Goal: Information Seeking & Learning: Learn about a topic

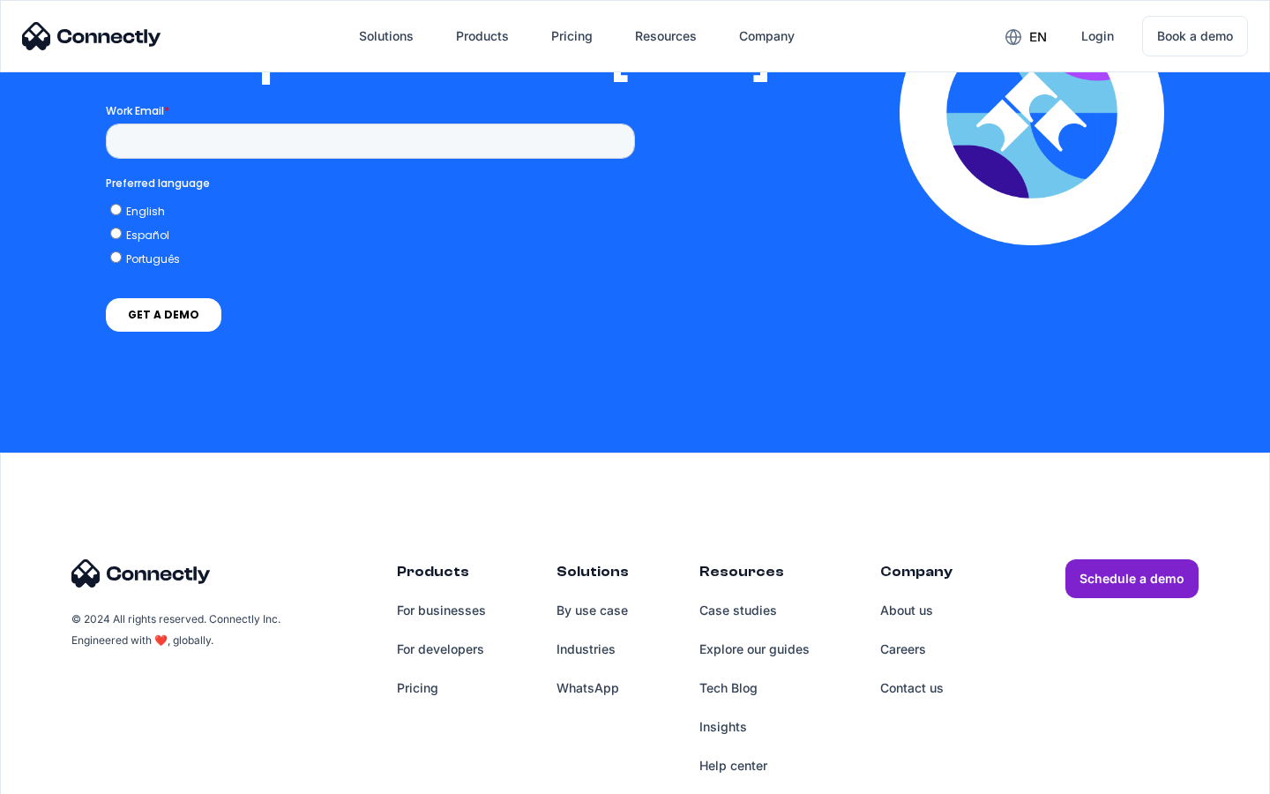
scroll to position [3588, 0]
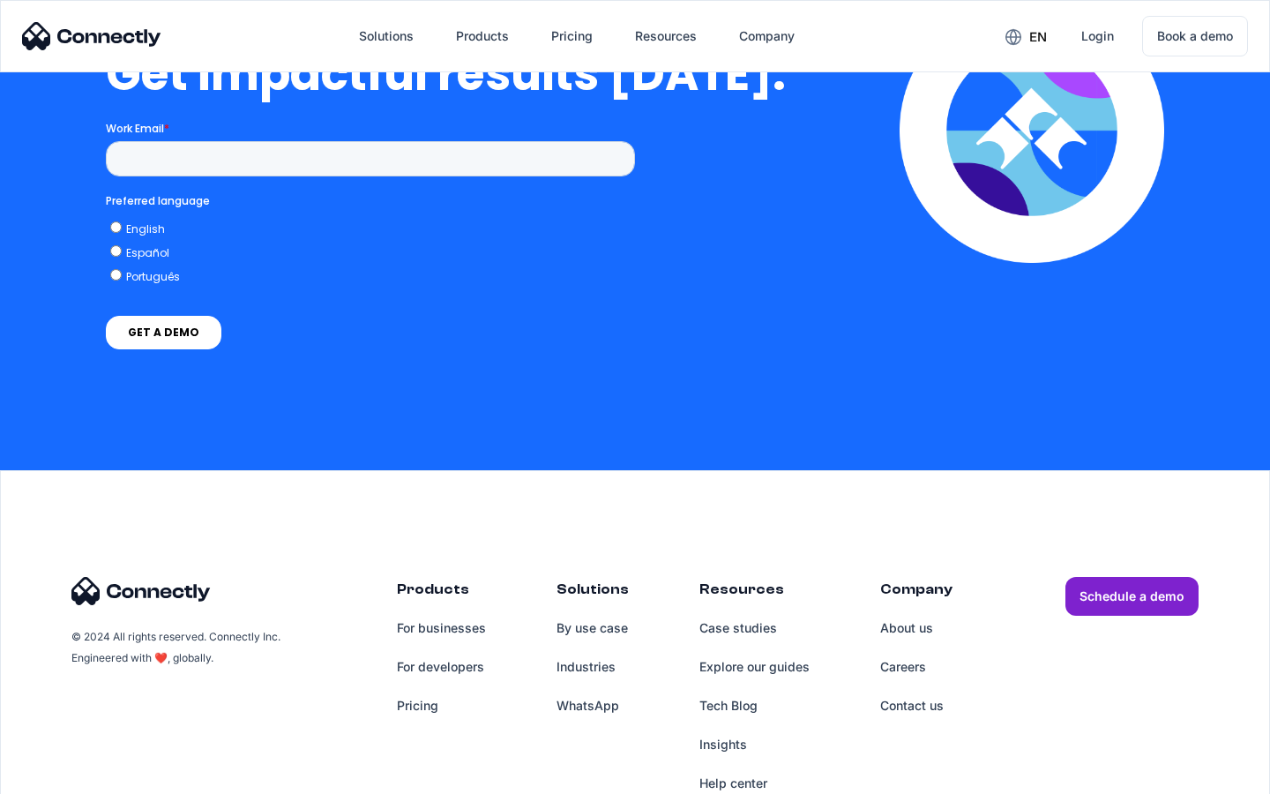
scroll to position [3876, 0]
